Goal: Task Accomplishment & Management: Manage account settings

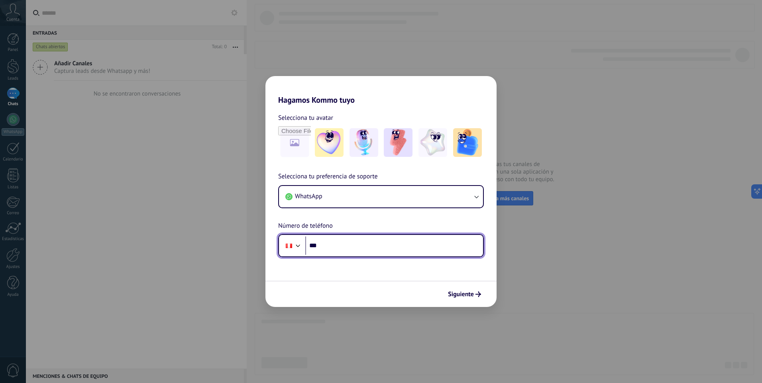
click at [427, 247] on input "***" at bounding box center [394, 246] width 178 height 18
type input "**********"
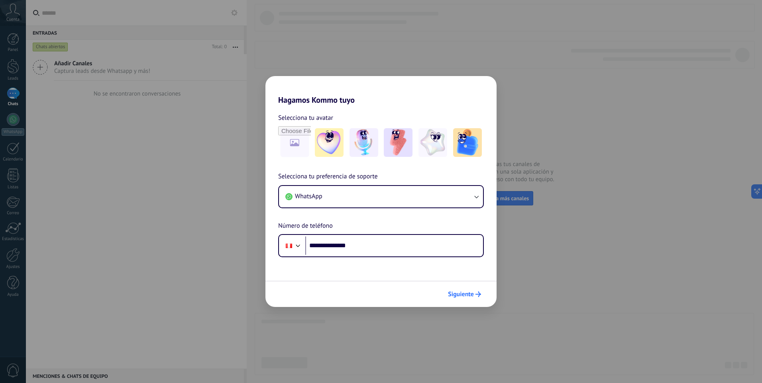
click at [468, 294] on span "Siguiente" at bounding box center [461, 295] width 26 height 6
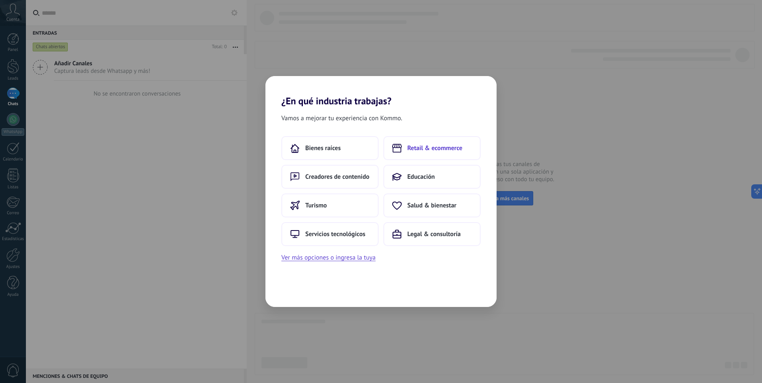
click at [436, 150] on span "Retail & ecommerce" at bounding box center [434, 148] width 55 height 8
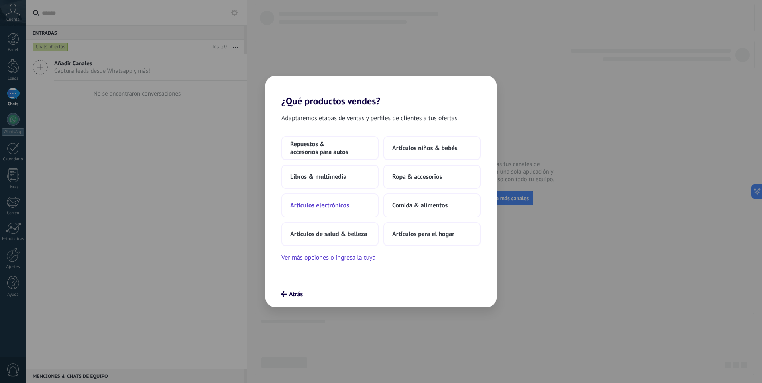
click at [341, 204] on span "Artículos electrónicos" at bounding box center [319, 206] width 59 height 8
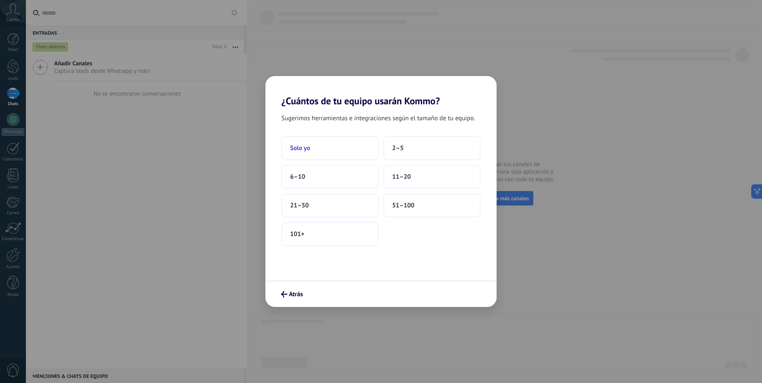
click at [303, 150] on span "Solo yo" at bounding box center [300, 148] width 20 height 8
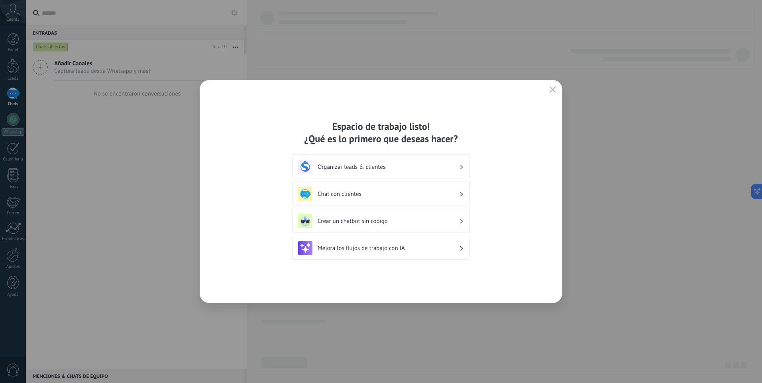
click at [369, 194] on h3 "Chat con clientes" at bounding box center [388, 195] width 141 height 8
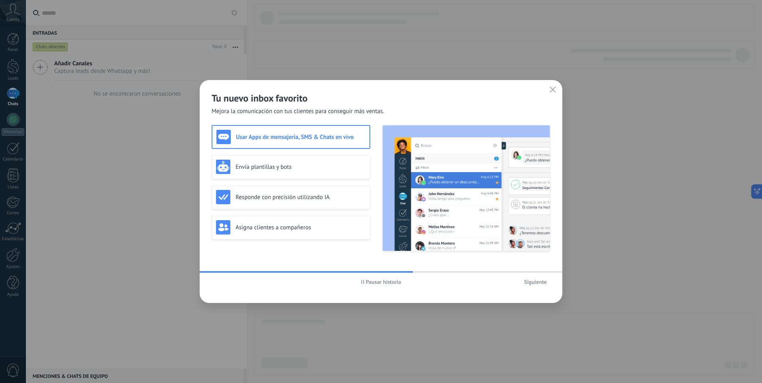
click at [537, 285] on span "Siguiente" at bounding box center [535, 282] width 23 height 6
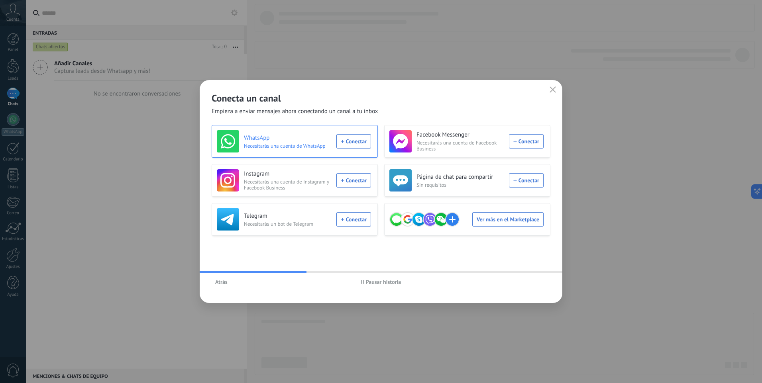
click at [304, 143] on span "Necesitarás una cuenta de WhatsApp" at bounding box center [288, 146] width 88 height 6
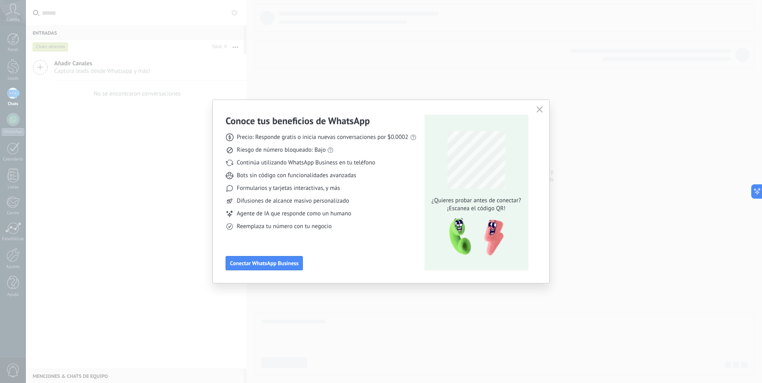
click at [541, 108] on use "button" at bounding box center [539, 109] width 6 height 6
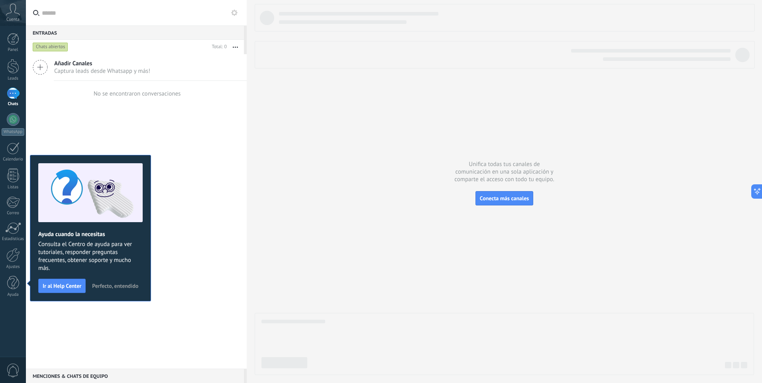
click at [15, 22] on span "Cuenta" at bounding box center [12, 19] width 13 height 5
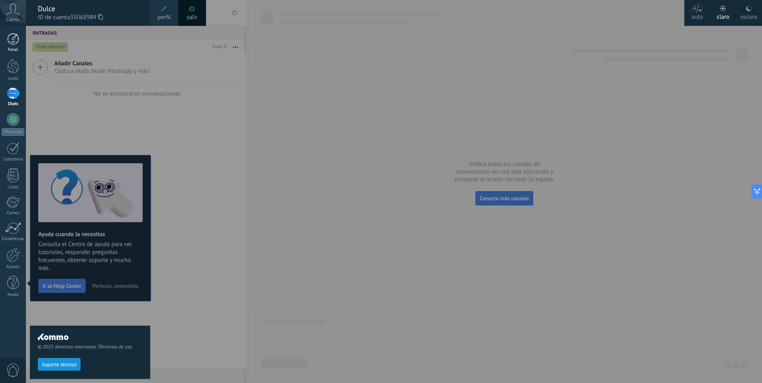
click at [17, 40] on div at bounding box center [13, 39] width 12 height 12
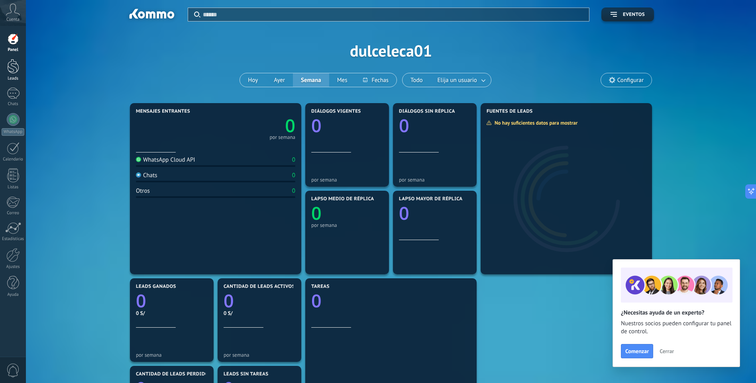
click at [16, 66] on div at bounding box center [13, 66] width 12 height 15
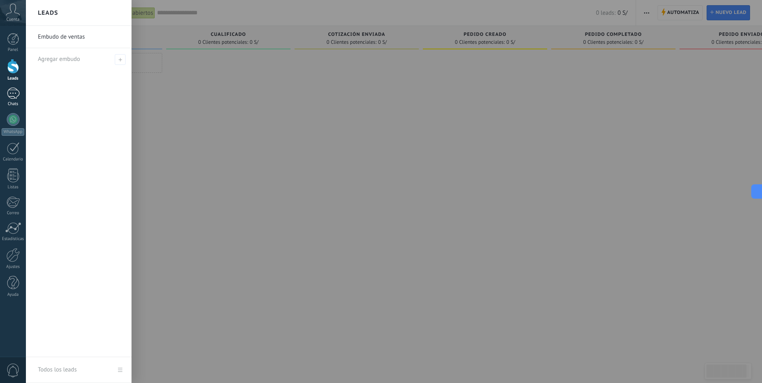
click at [13, 98] on div at bounding box center [13, 94] width 13 height 12
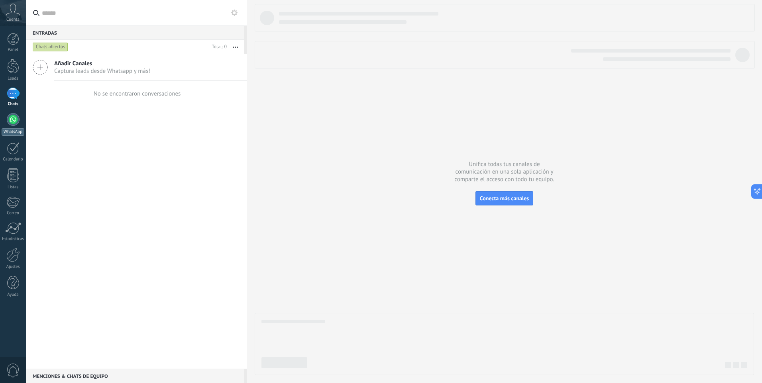
click at [16, 120] on div at bounding box center [13, 119] width 13 height 13
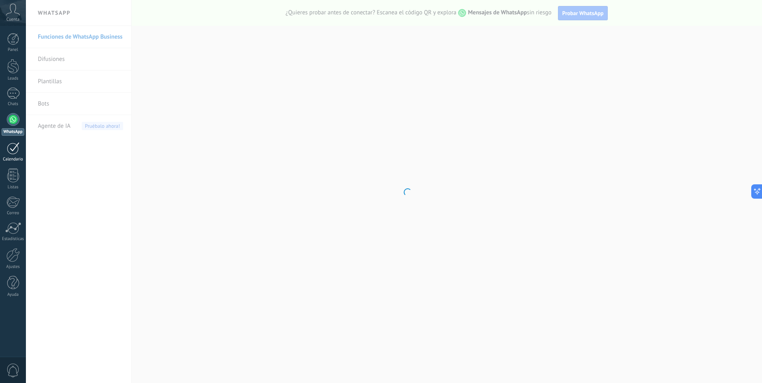
click at [13, 153] on div at bounding box center [13, 148] width 13 height 12
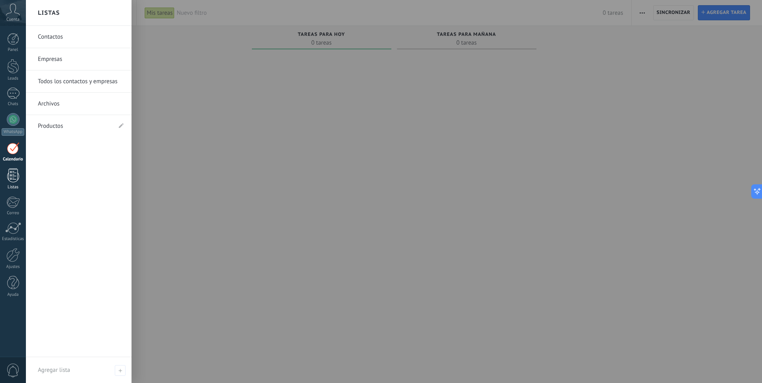
click at [15, 175] on div at bounding box center [13, 176] width 12 height 14
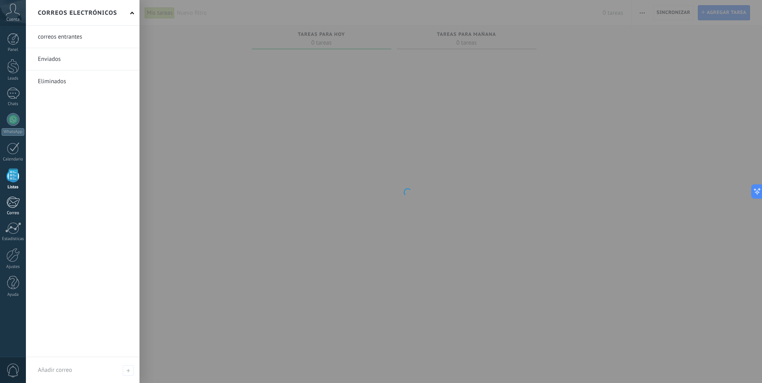
click at [16, 208] on div at bounding box center [12, 202] width 13 height 12
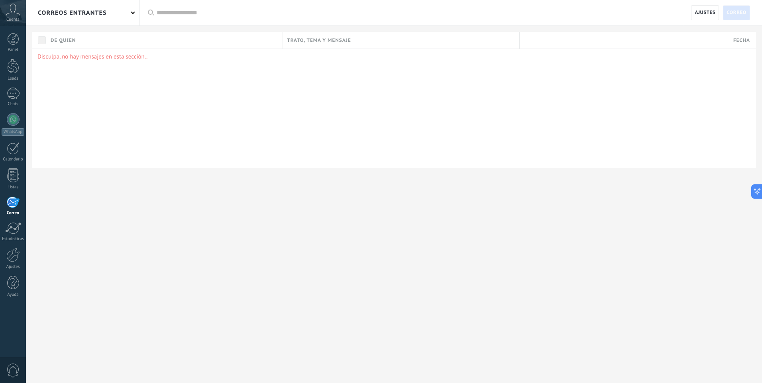
click at [15, 19] on span "Cuenta" at bounding box center [12, 19] width 13 height 5
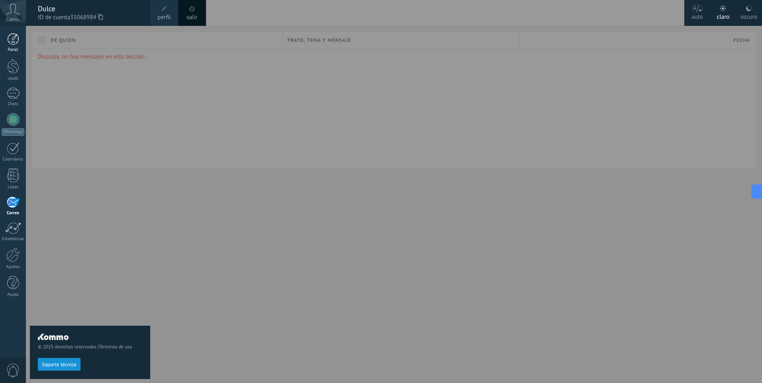
click at [15, 40] on div at bounding box center [13, 39] width 12 height 12
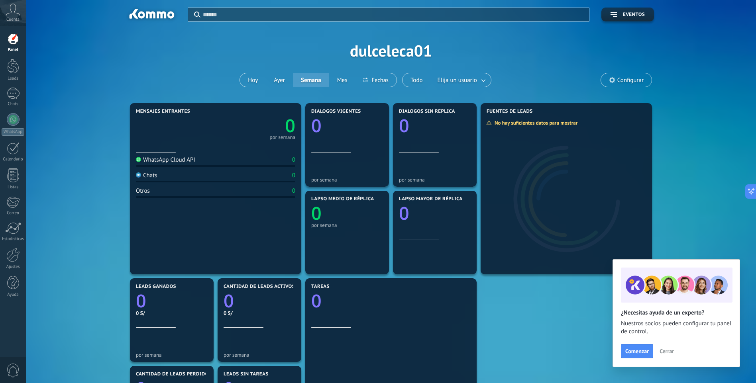
click at [668, 350] on span "Cerrar" at bounding box center [667, 352] width 14 height 6
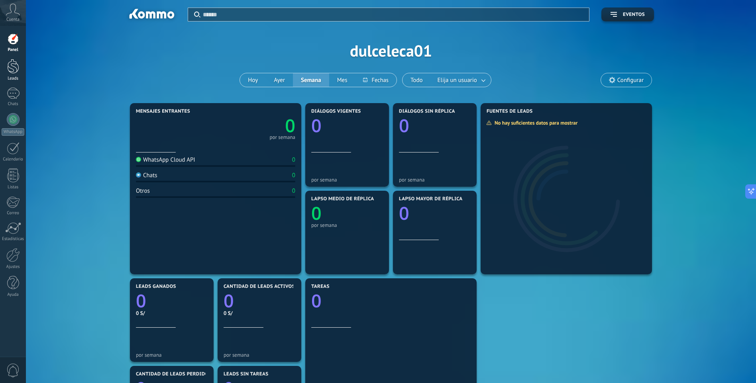
click at [15, 69] on div at bounding box center [13, 66] width 12 height 15
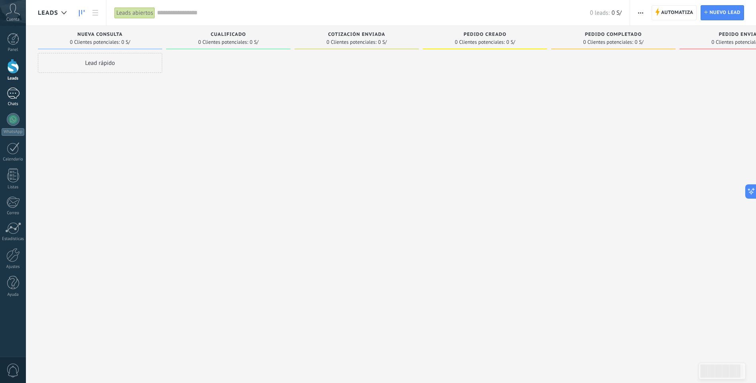
click at [16, 96] on div at bounding box center [13, 94] width 13 height 12
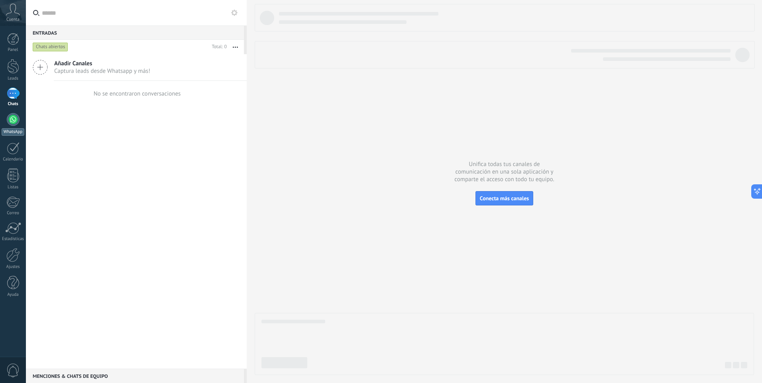
click at [16, 118] on div at bounding box center [13, 119] width 13 height 13
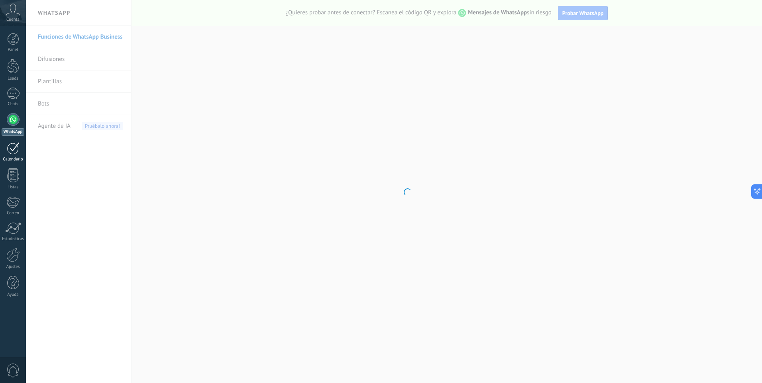
click at [15, 148] on div at bounding box center [13, 148] width 13 height 12
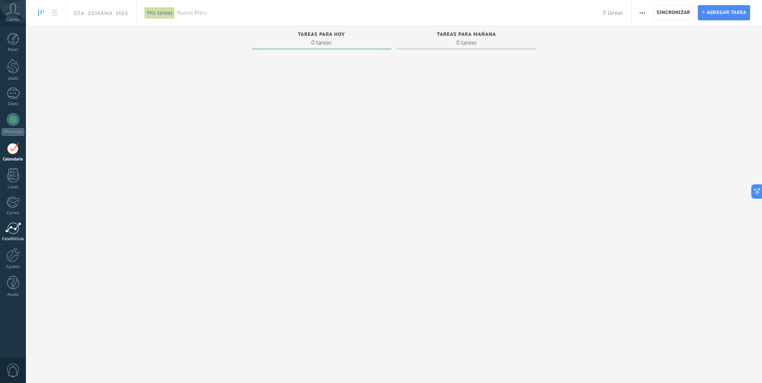
click at [10, 235] on link "Estadísticas" at bounding box center [13, 232] width 26 height 20
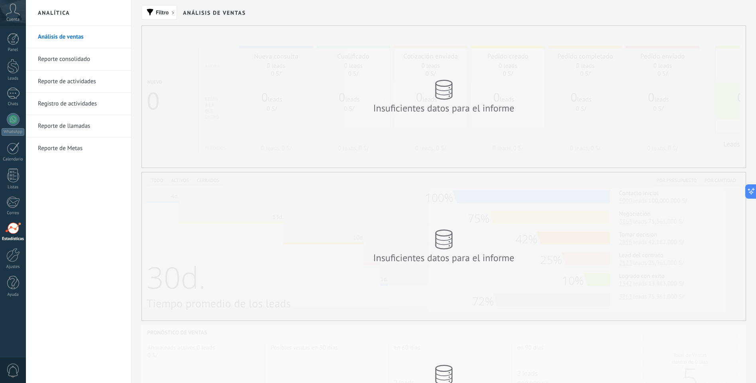
click at [18, 371] on span "0" at bounding box center [13, 371] width 14 height 14
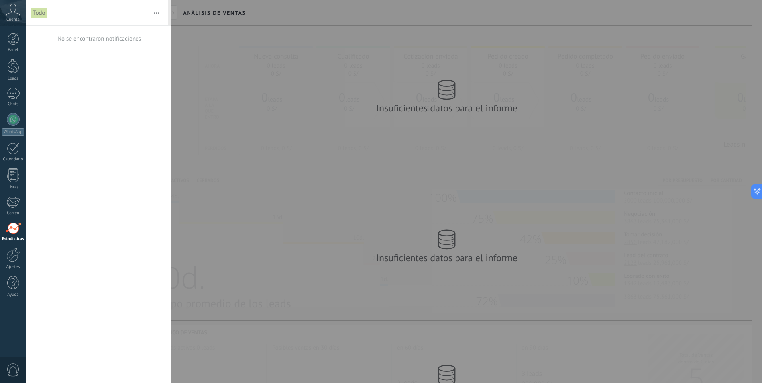
click at [12, 14] on icon at bounding box center [13, 10] width 14 height 12
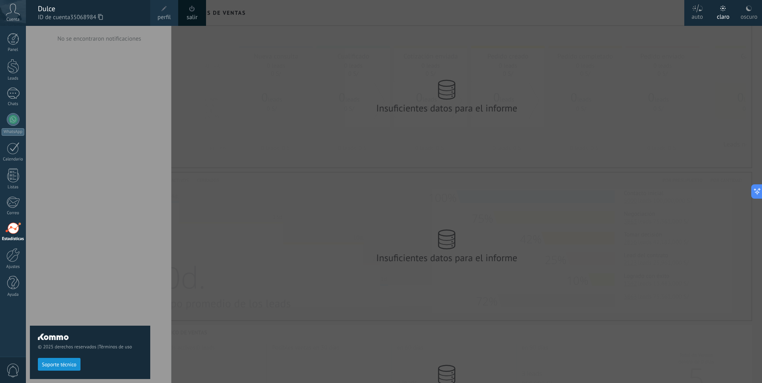
click at [196, 16] on link "salir" at bounding box center [192, 17] width 11 height 9
